Goal: Browse casually

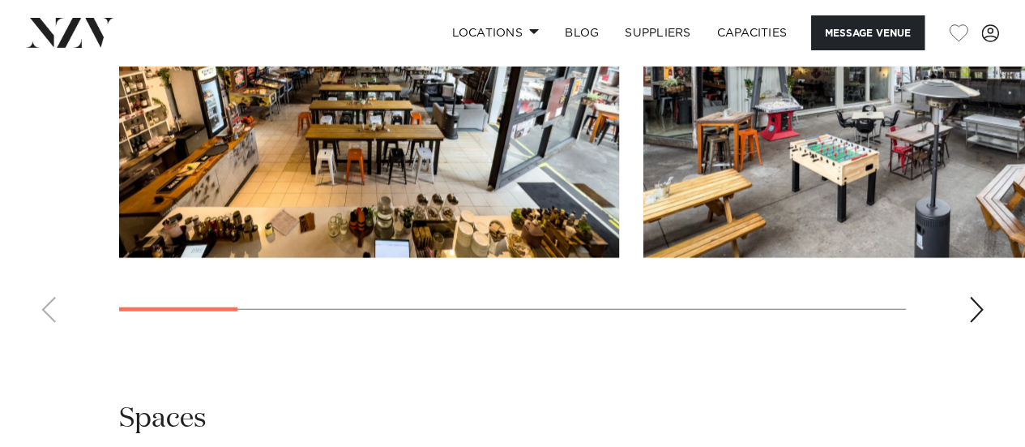
scroll to position [1917, 0]
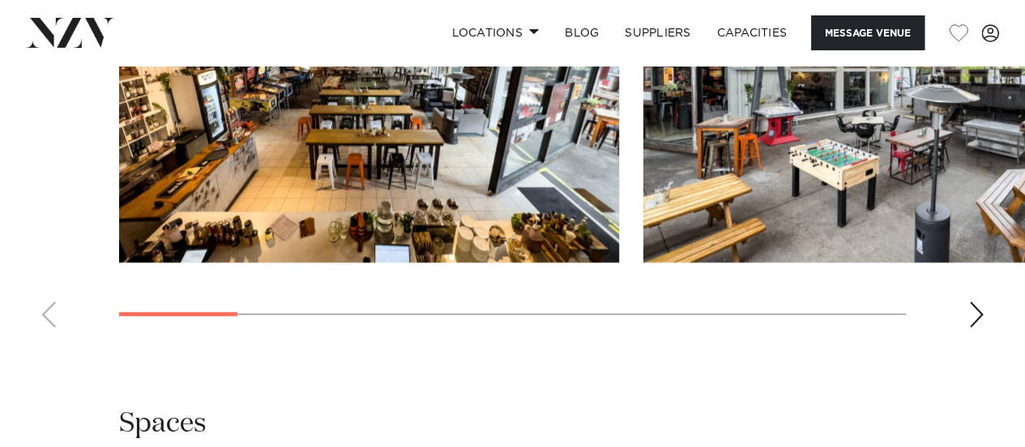
click at [979, 301] on div "Next slide" at bounding box center [976, 314] width 16 height 26
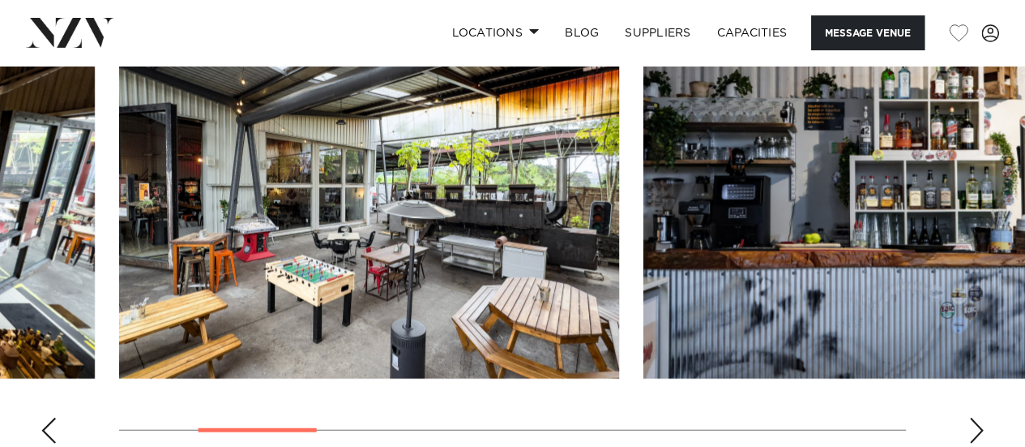
scroll to position [1791, 0]
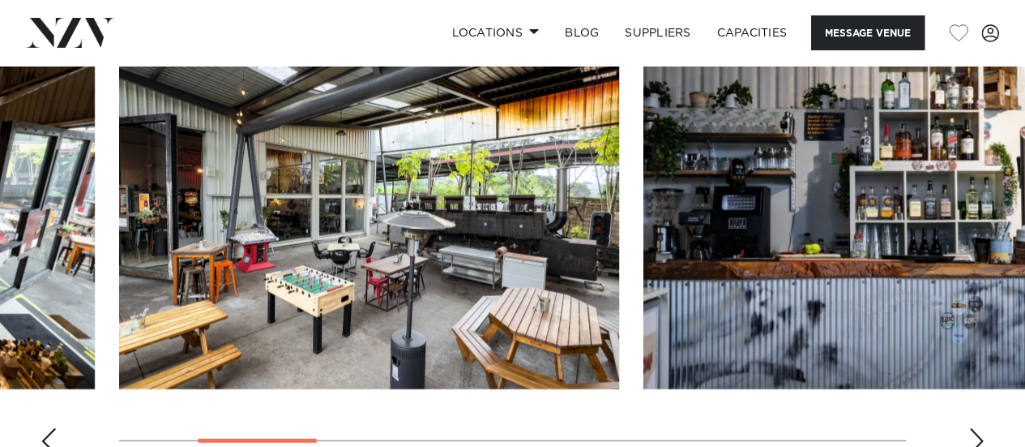
click at [977, 428] on div "Next slide" at bounding box center [976, 441] width 16 height 26
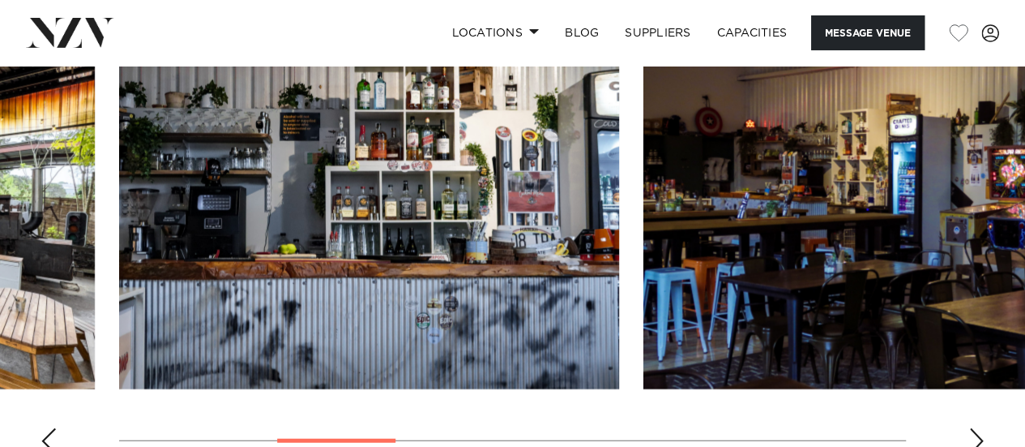
click at [977, 428] on div "Next slide" at bounding box center [976, 441] width 16 height 26
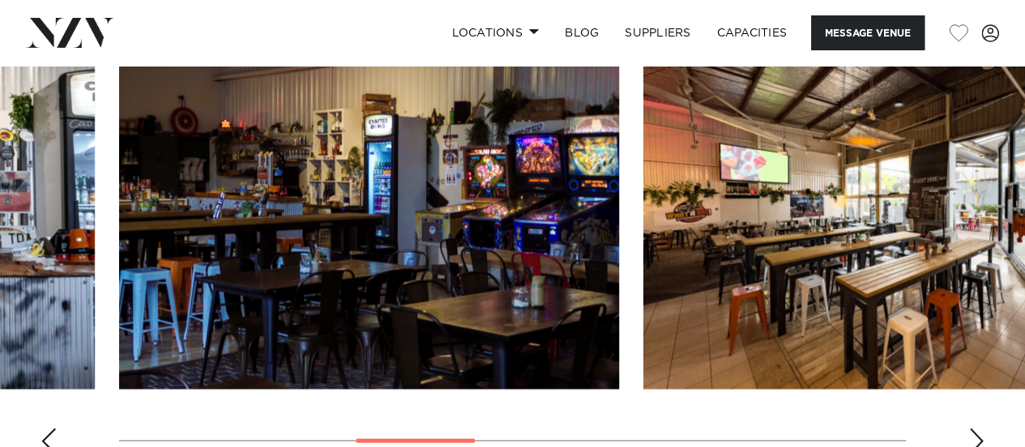
click at [977, 428] on div "Next slide" at bounding box center [976, 441] width 16 height 26
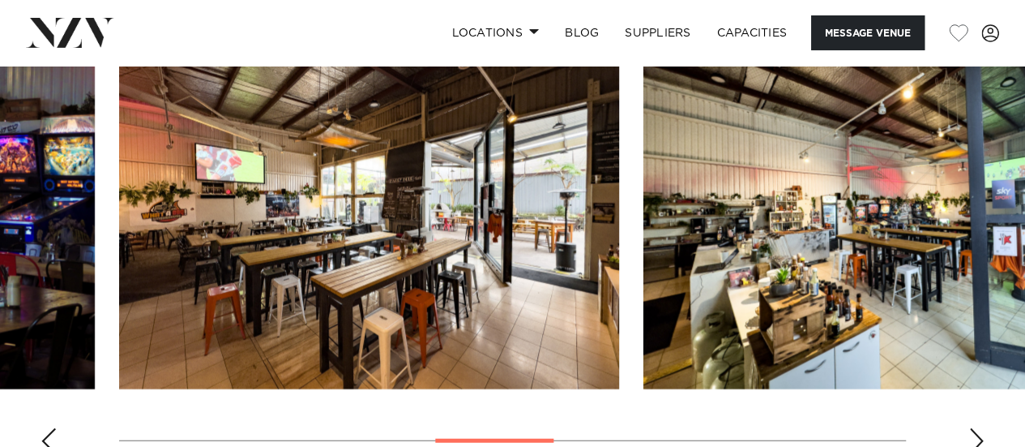
click at [977, 428] on div "Next slide" at bounding box center [976, 441] width 16 height 26
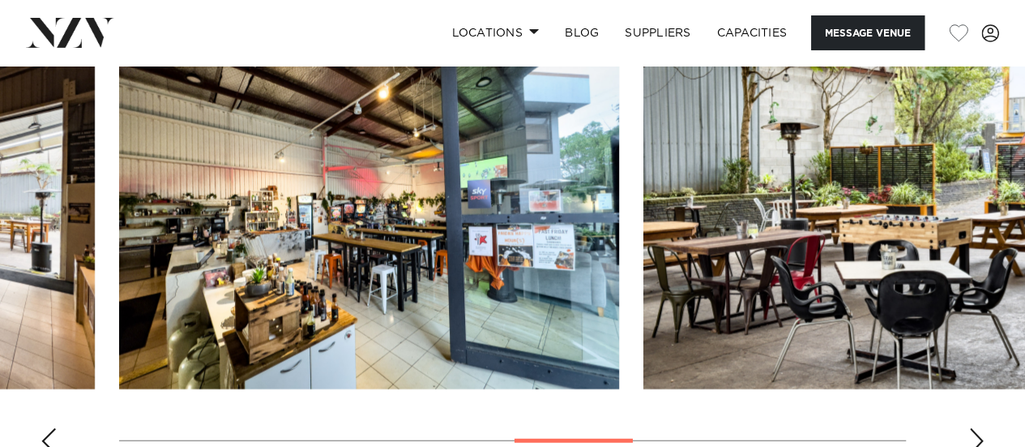
click at [977, 428] on div "Next slide" at bounding box center [976, 441] width 16 height 26
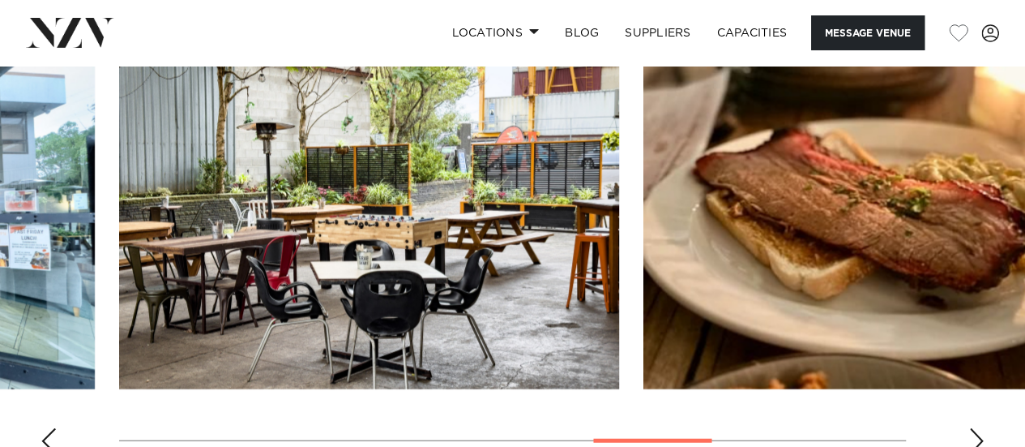
click at [977, 428] on div "Next slide" at bounding box center [976, 441] width 16 height 26
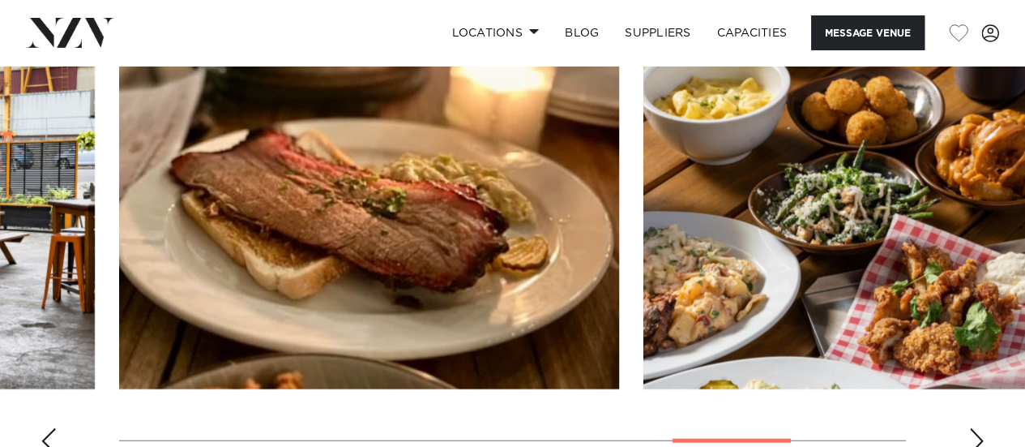
click at [977, 428] on div "Next slide" at bounding box center [976, 441] width 16 height 26
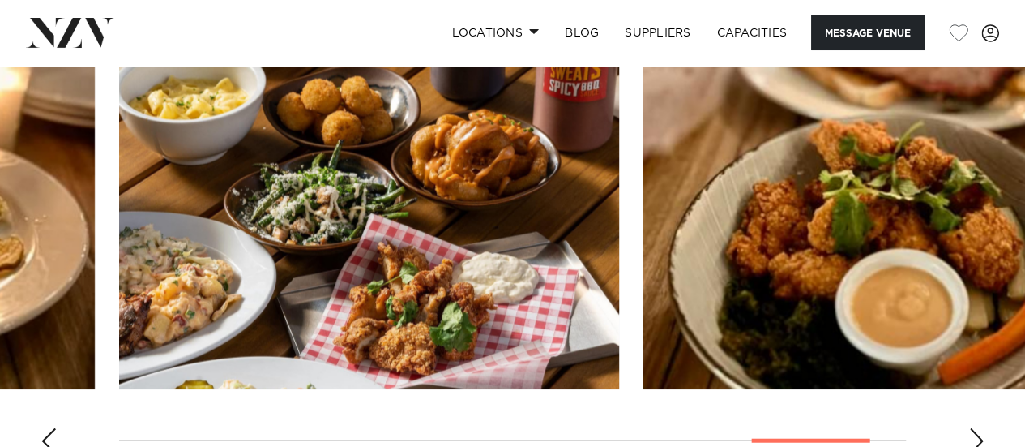
click at [977, 428] on div "Next slide" at bounding box center [976, 441] width 16 height 26
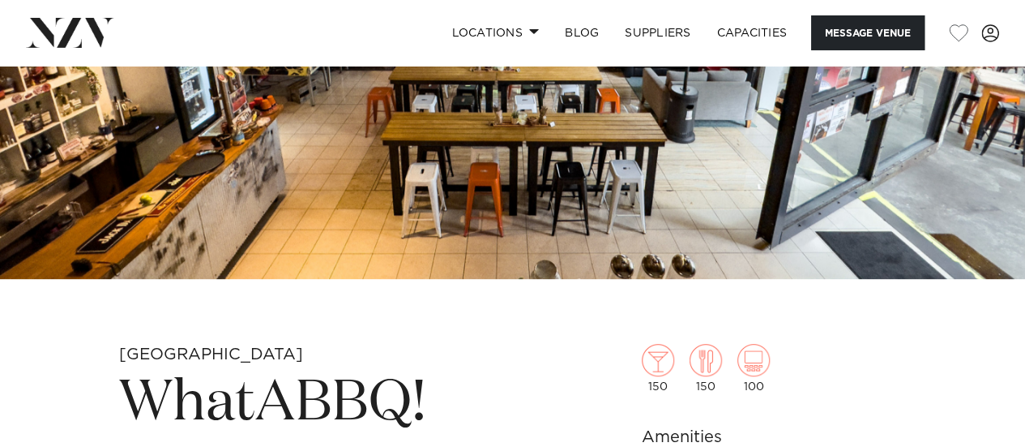
scroll to position [0, 0]
